Goal: Task Accomplishment & Management: Use online tool/utility

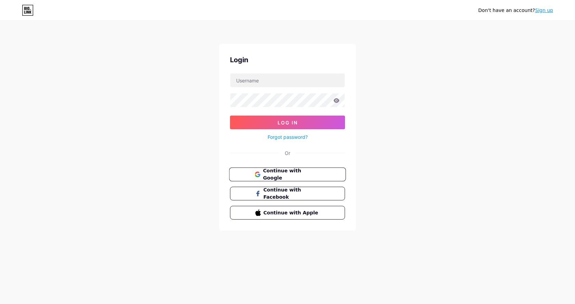
drag, startPoint x: 297, startPoint y: 172, endPoint x: 291, endPoint y: 172, distance: 5.5
click at [296, 172] on span "Continue with Google" at bounding box center [291, 174] width 57 height 15
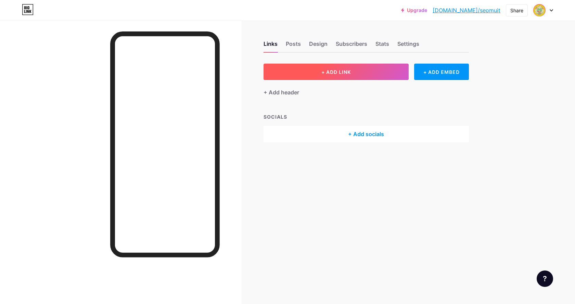
click at [347, 74] on span "+ ADD LINK" at bounding box center [335, 72] width 29 height 6
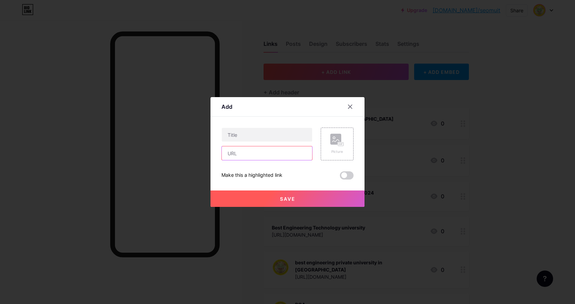
click at [245, 152] on input "text" at bounding box center [267, 153] width 90 height 14
paste input "https://roboticsbotfiesta2025.blogspot.com/2025/10/botfiesta-2025-robotics-fest…"
type input "https://roboticsbotfiesta2025.blogspot.com/2025/10/botfiesta-2025-robotics-fest…"
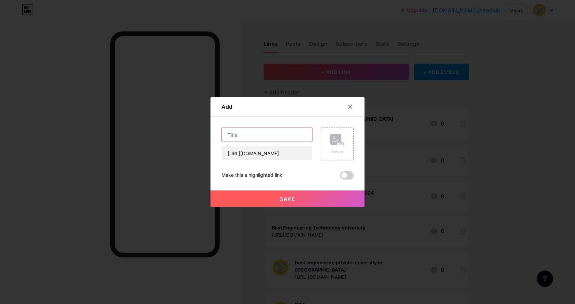
click at [248, 136] on input "text" at bounding box center [267, 135] width 90 height 14
click at [240, 139] on input "text" at bounding box center [267, 135] width 90 height 14
paste input "Join BotFiesta 2025 on Nov 11–12 at MUIT Lucknow"
type input "Join BotFiesta 2025 on Nov 11–12 at MUIT Lucknow"
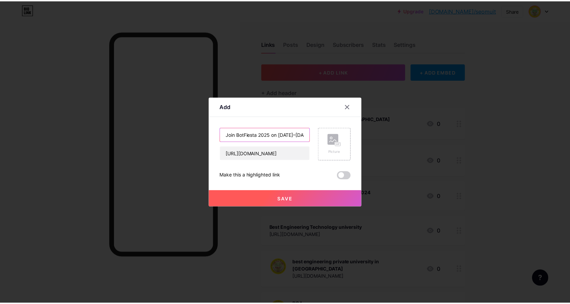
scroll to position [0, 38]
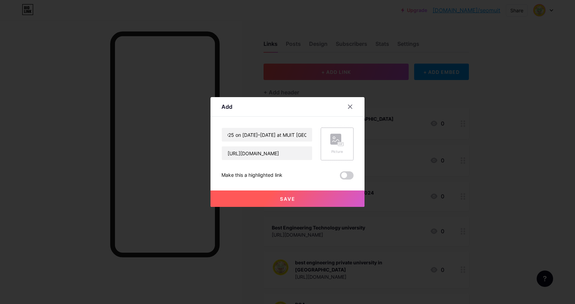
click at [334, 136] on rect at bounding box center [335, 139] width 11 height 11
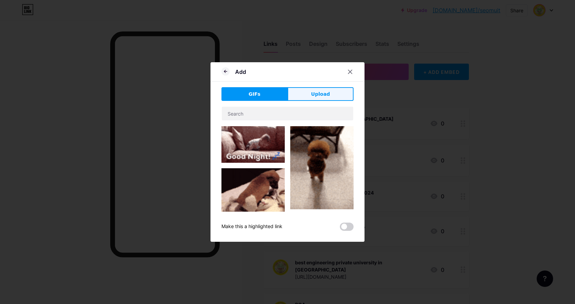
click at [313, 94] on span "Upload" at bounding box center [320, 94] width 19 height 7
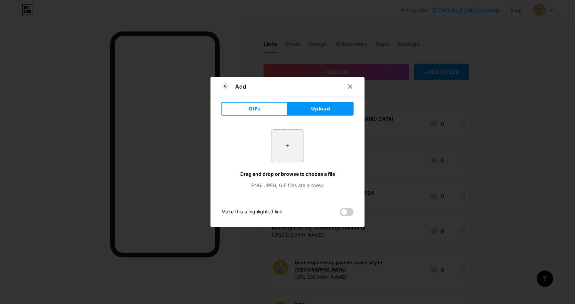
click at [288, 147] on input "file" at bounding box center [287, 146] width 32 height 32
type input "C:\fakepath\botfiesta2025-og.jpg"
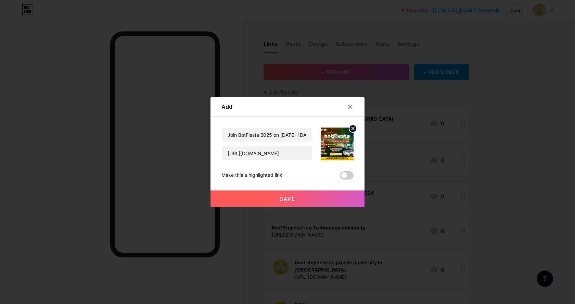
click at [285, 195] on button "Save" at bounding box center [287, 199] width 154 height 16
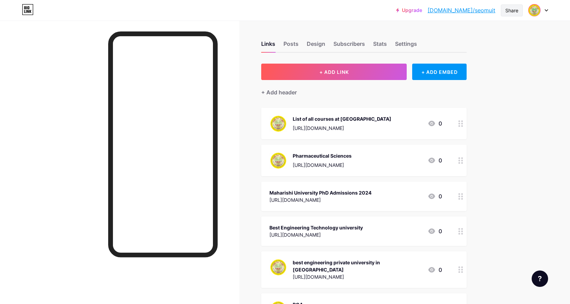
click at [511, 11] on div "Share" at bounding box center [511, 10] width 13 height 7
click at [454, 35] on div "Copy link" at bounding box center [454, 35] width 25 height 8
